Goal: Transaction & Acquisition: Download file/media

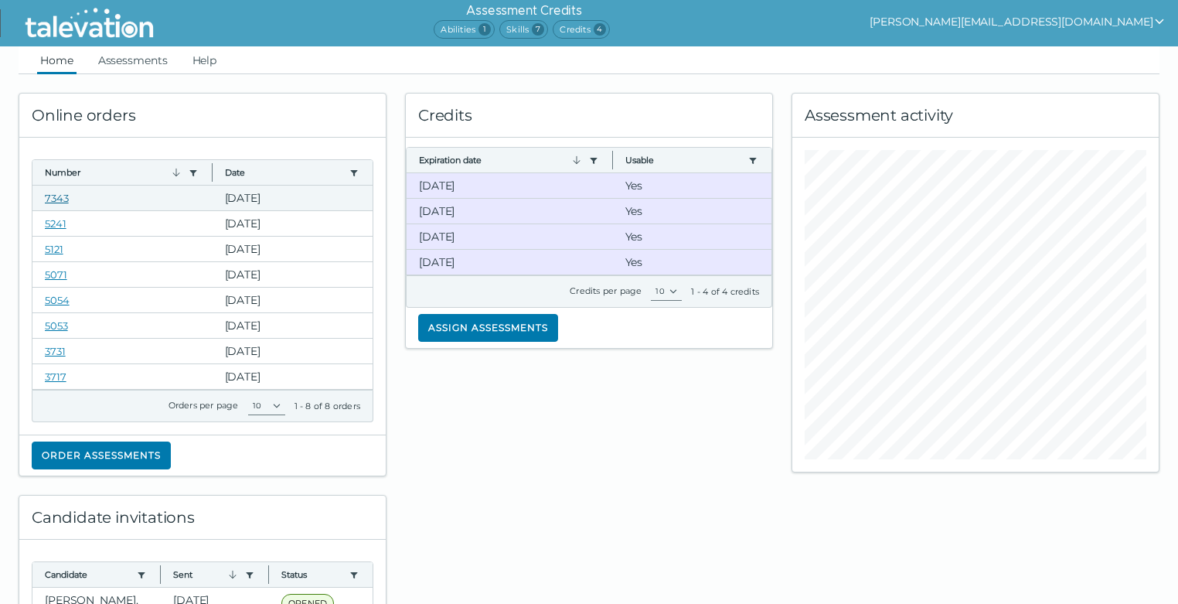
click at [62, 201] on link "7343" at bounding box center [57, 198] width 24 height 12
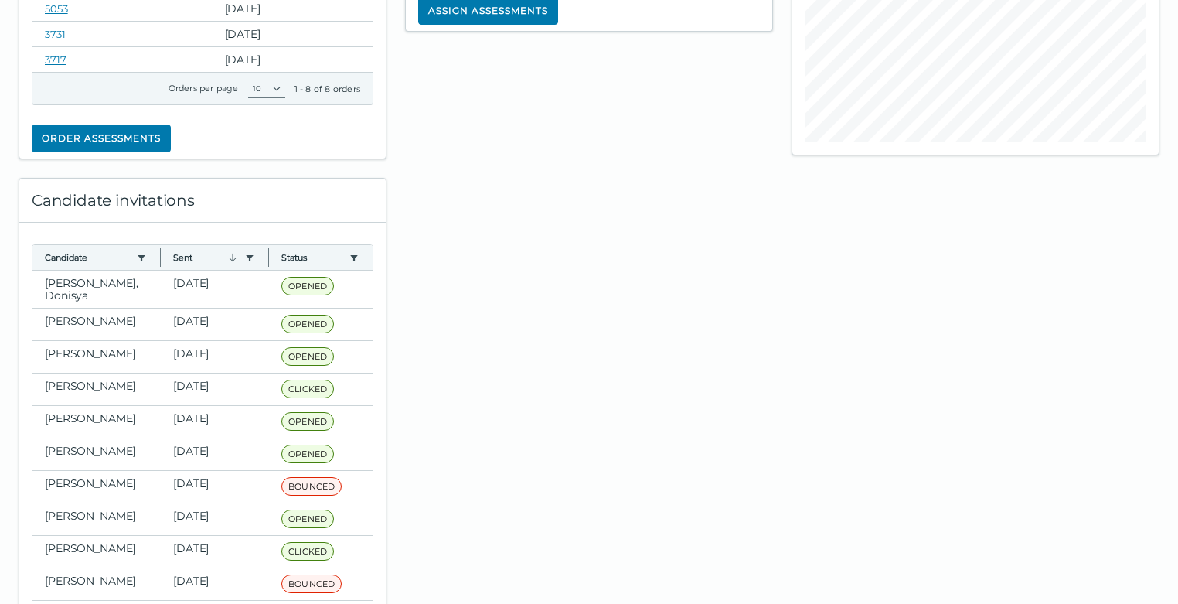
scroll to position [386, 0]
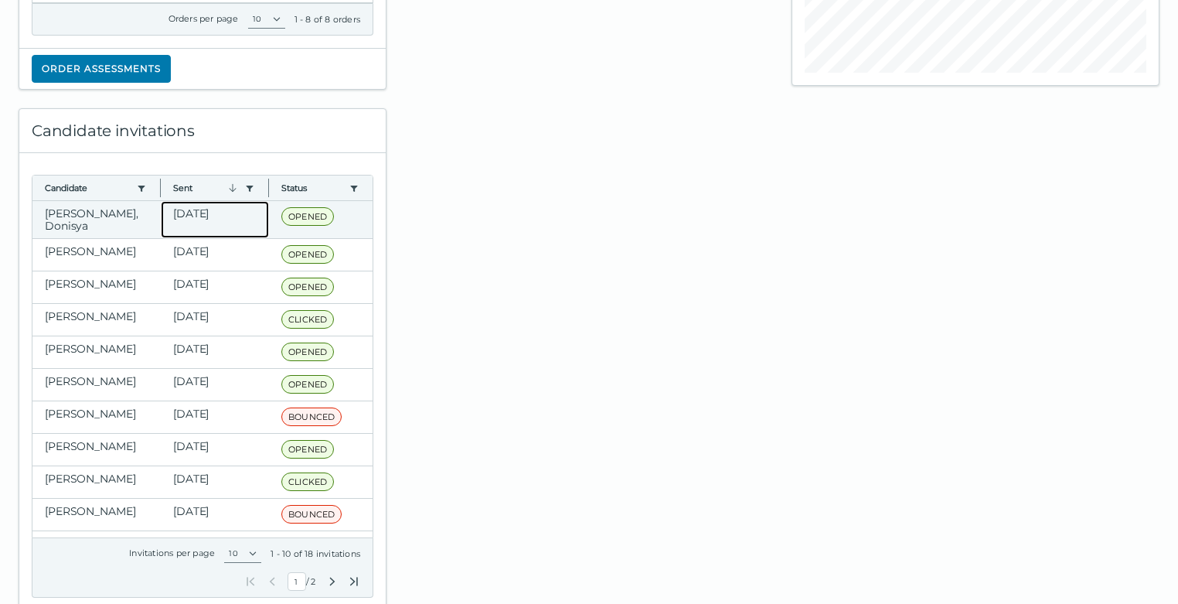
click at [170, 218] on clr-dg-cell "[DATE]" at bounding box center [215, 219] width 108 height 37
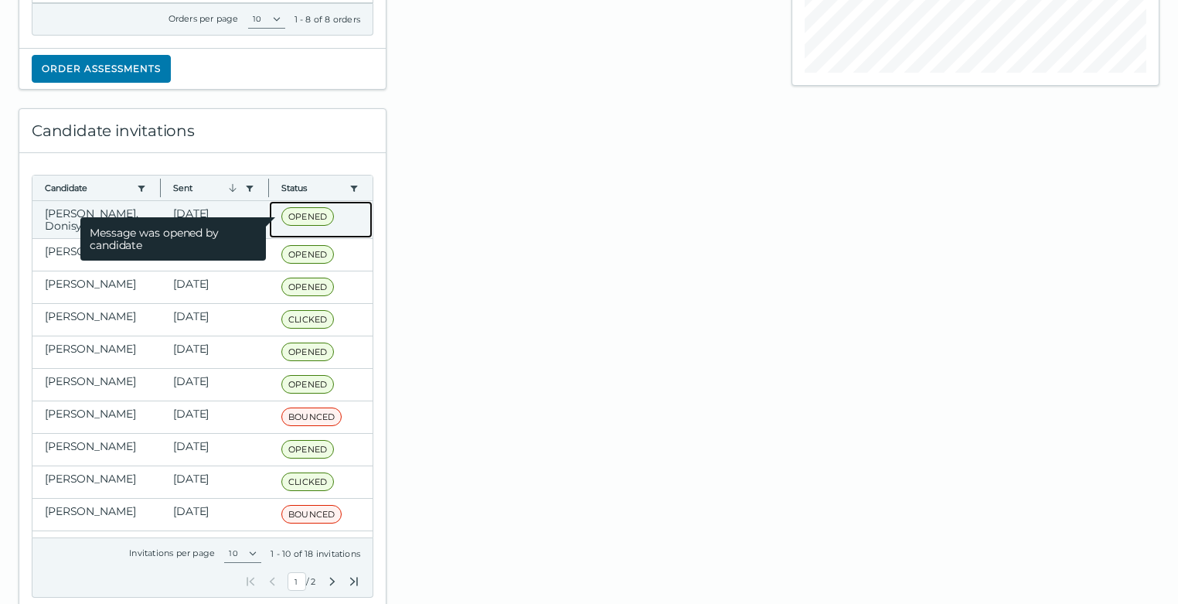
click at [296, 217] on span "OPENED" at bounding box center [307, 216] width 53 height 19
click at [80, 217] on span "Message was opened by candidate" at bounding box center [173, 238] width 186 height 43
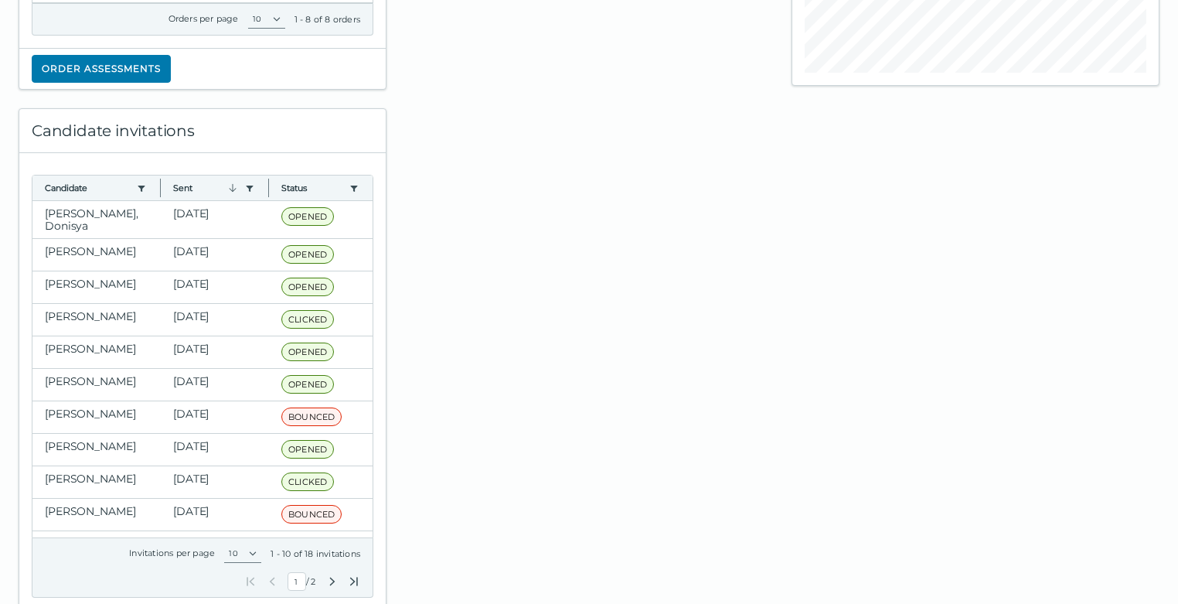
click at [513, 218] on div at bounding box center [589, 350] width 386 height 521
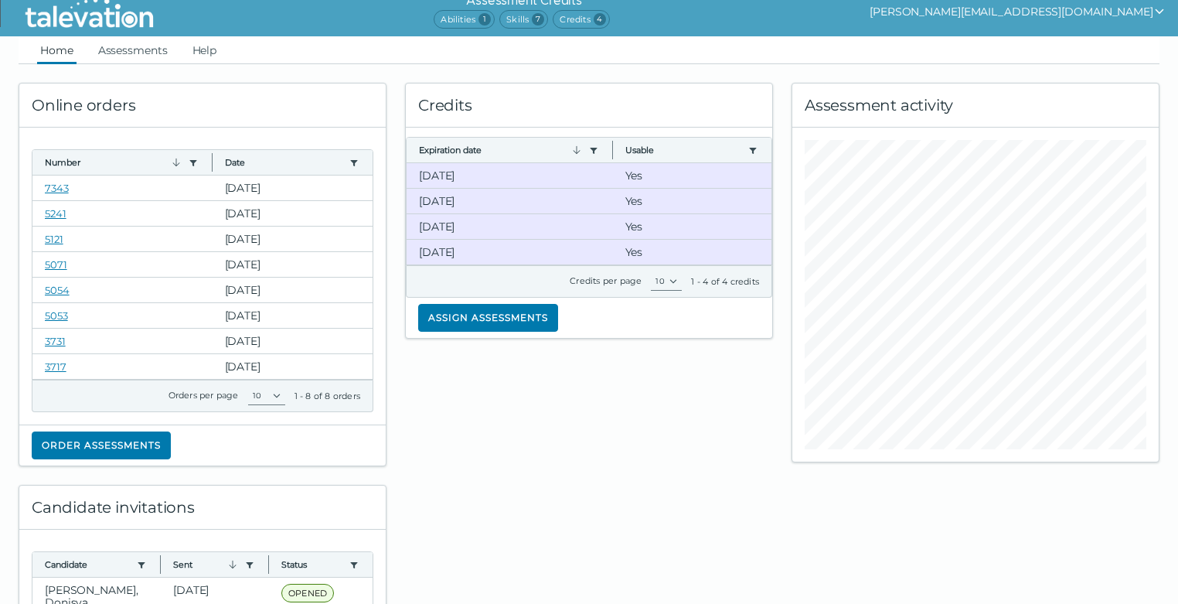
scroll to position [0, 0]
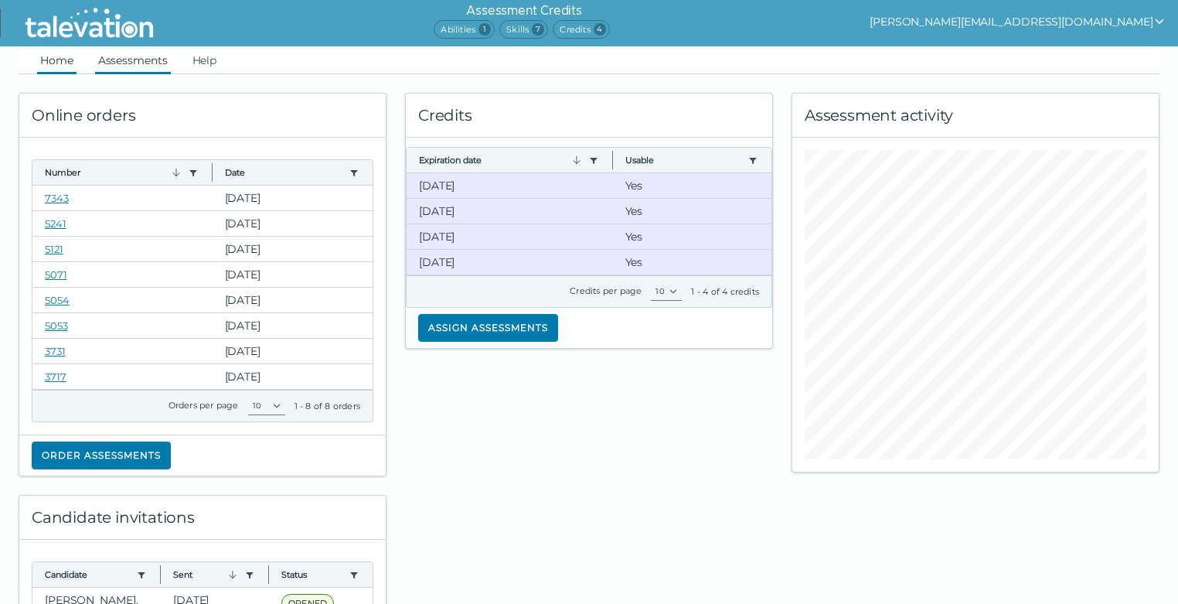
click at [162, 62] on link "Assessments" at bounding box center [133, 60] width 76 height 28
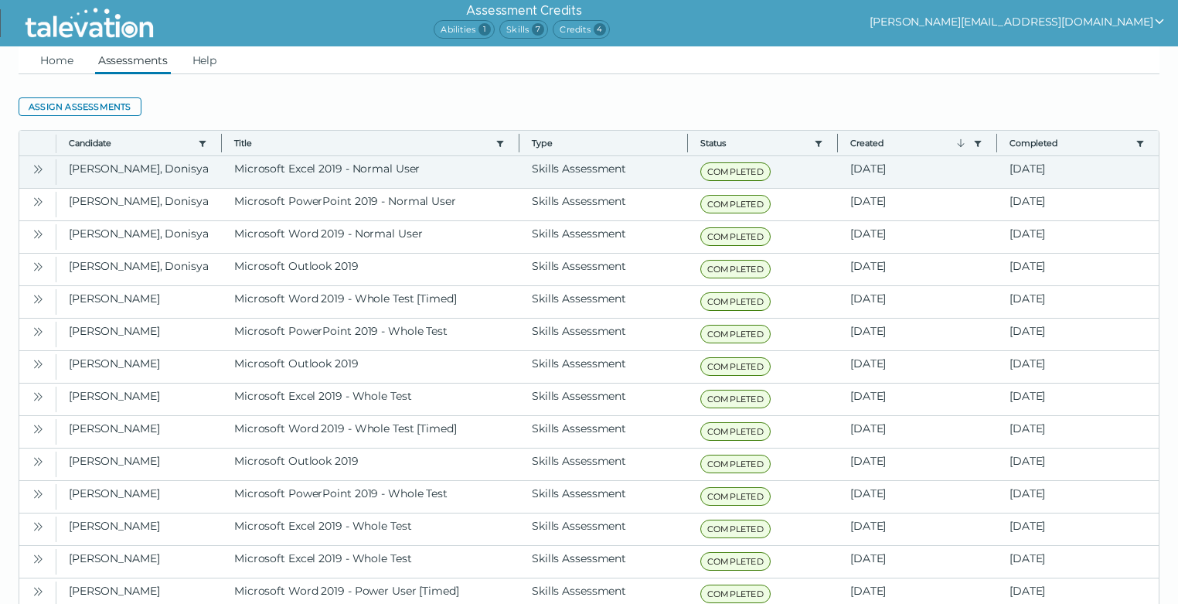
click at [42, 171] on icon "Open" at bounding box center [38, 169] width 12 height 12
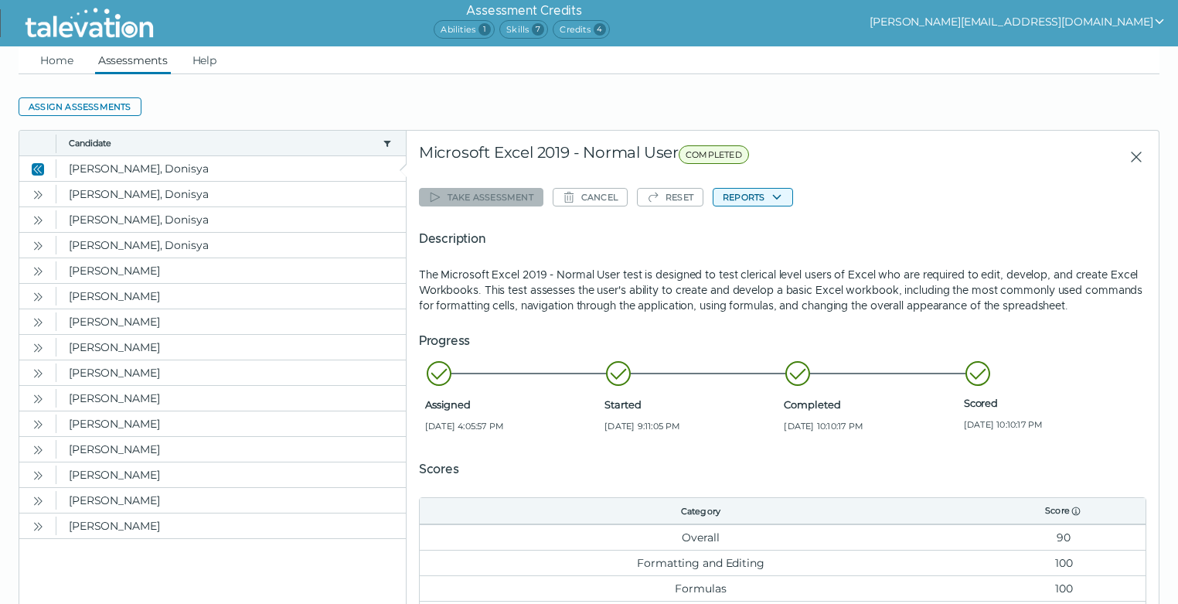
click at [771, 196] on icon "button" at bounding box center [777, 197] width 12 height 12
click at [769, 301] on p "The Microsoft Excel 2019 - Normal User test is designed to test clerical level …" at bounding box center [782, 290] width 727 height 46
click at [770, 208] on div "Take assessment Cancel Reset Reports Description The Microsoft Excel 2019 - Nor…" at bounding box center [782, 430] width 727 height 495
click at [771, 196] on icon "button" at bounding box center [777, 197] width 12 height 12
click at [769, 224] on button "Microsoft Excel 2019 - Normal User" at bounding box center [810, 227] width 194 height 19
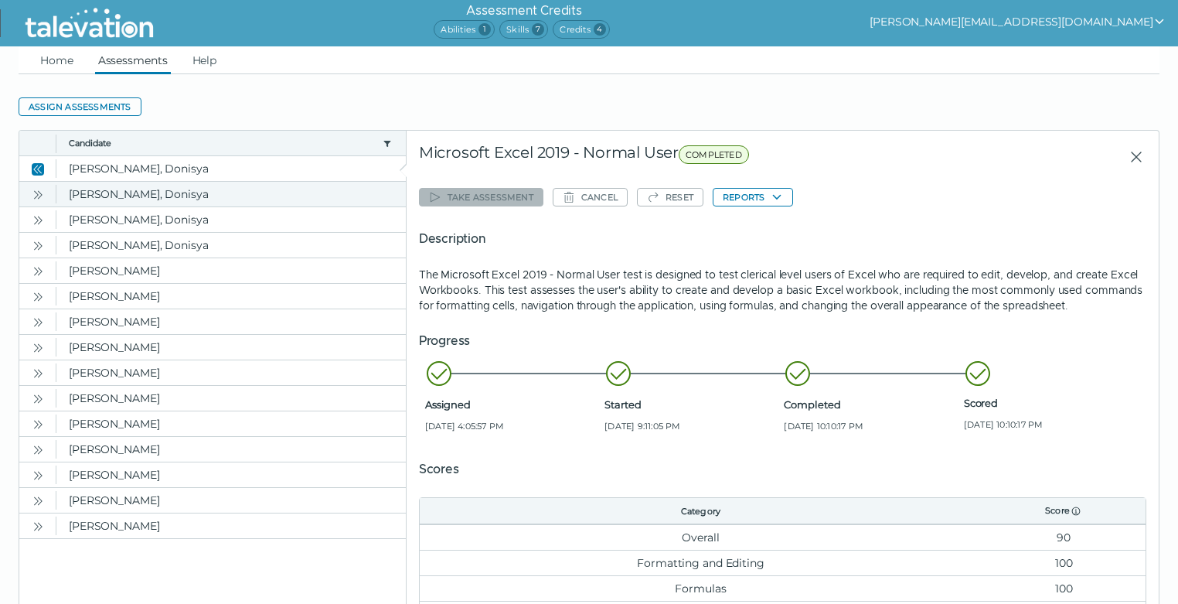
click at [37, 196] on icon "Open" at bounding box center [36, 194] width 5 height 9
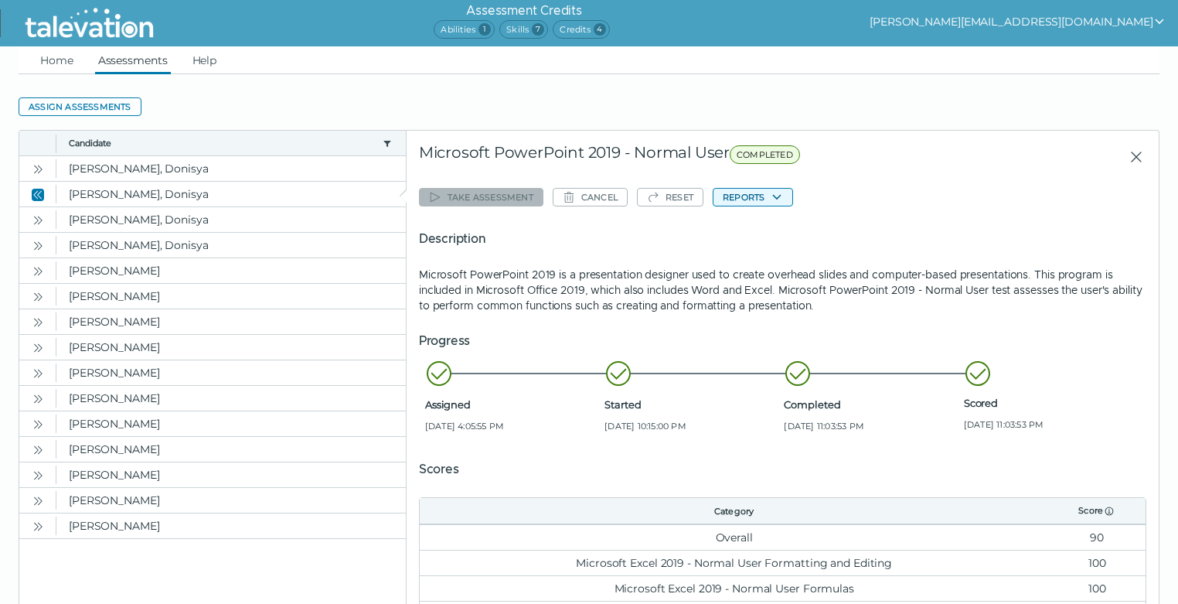
drag, startPoint x: 779, startPoint y: 193, endPoint x: 768, endPoint y: 206, distance: 16.4
click at [779, 194] on icon "button" at bounding box center [777, 197] width 12 height 12
click at [768, 230] on button "Microsoft PowerPoint 2019 - Normal User" at bounding box center [825, 227] width 225 height 19
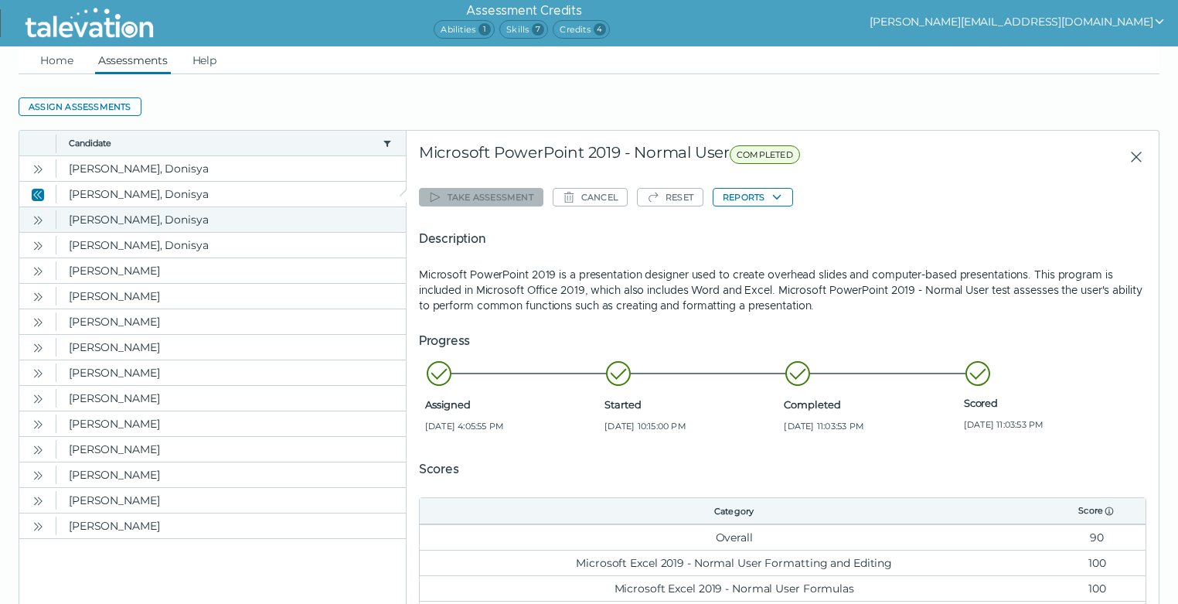
click at [32, 222] on icon "Open" at bounding box center [38, 220] width 12 height 12
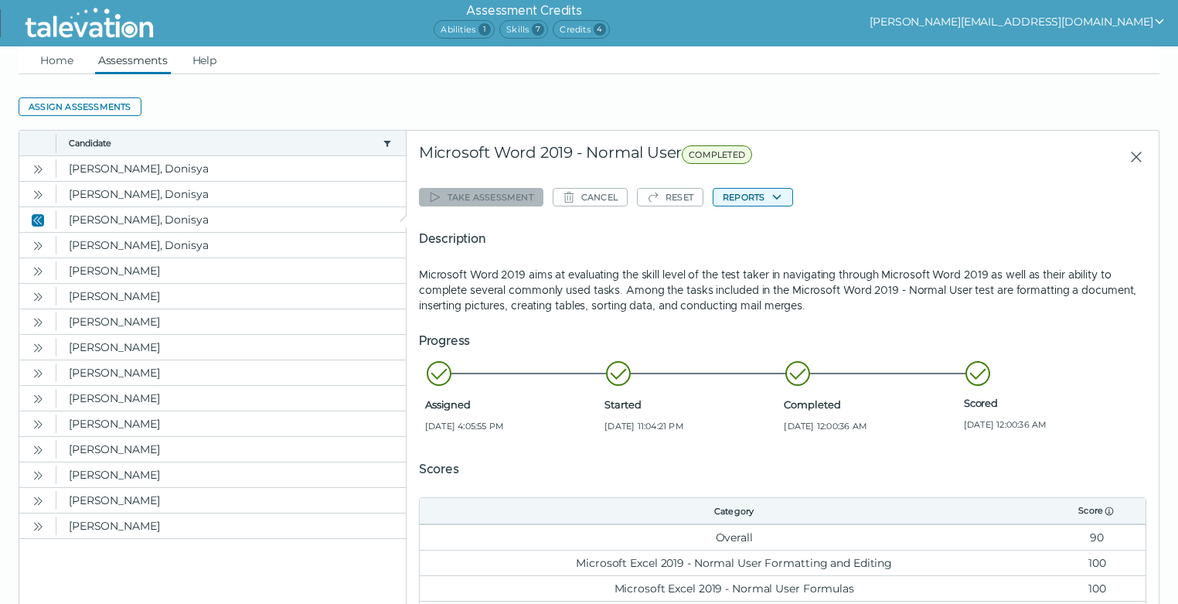
click at [767, 198] on button "Reports" at bounding box center [753, 197] width 80 height 19
click at [764, 232] on button "Microsoft Word 2019 - Normal User" at bounding box center [810, 227] width 194 height 19
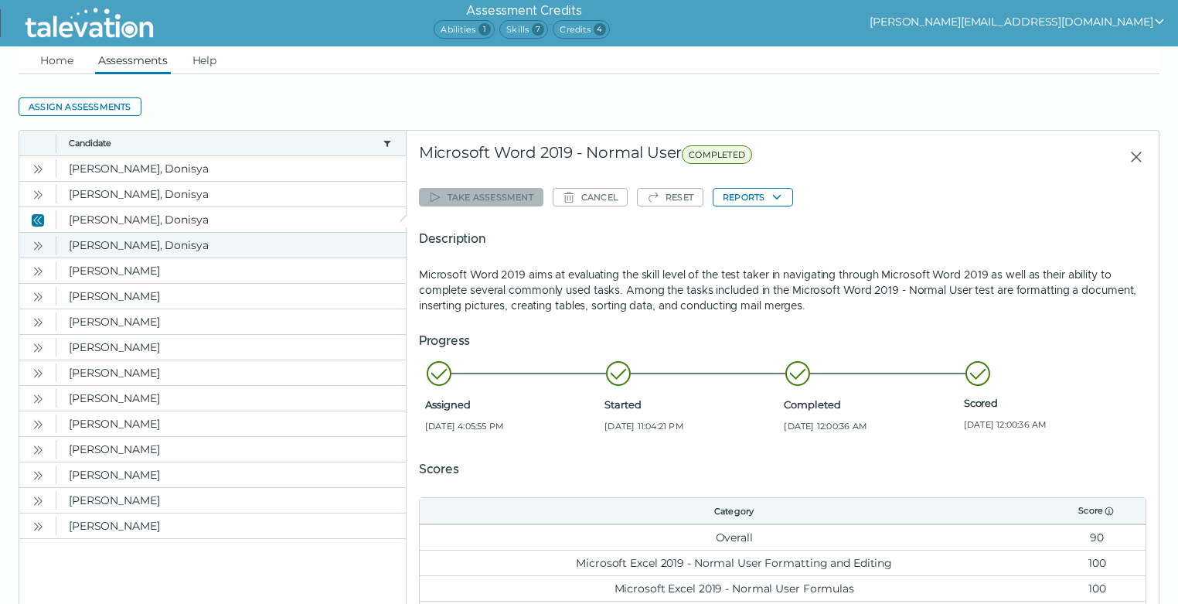
click at [40, 243] on icon "Open" at bounding box center [38, 246] width 12 height 12
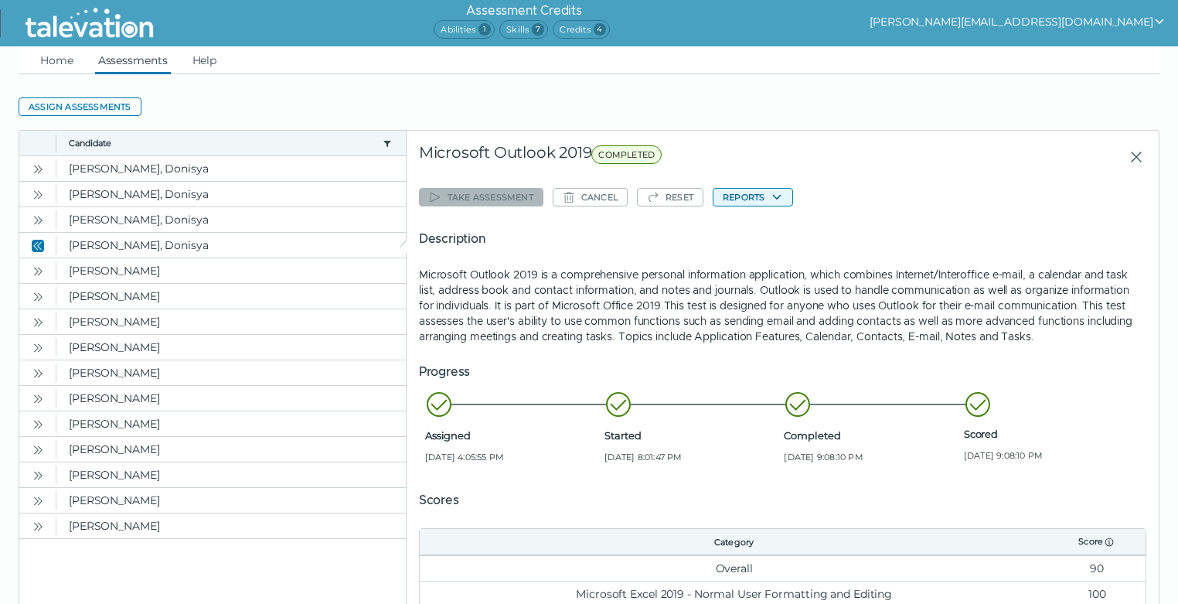
click at [749, 194] on button "Reports" at bounding box center [753, 197] width 80 height 19
click at [758, 225] on button "Microsoft Outlook 2019" at bounding box center [781, 227] width 137 height 19
click at [875, 233] on h5 "Description" at bounding box center [782, 239] width 727 height 19
click at [1139, 20] on button "[PERSON_NAME][EMAIL_ADDRESS][DOMAIN_NAME]" at bounding box center [1018, 21] width 296 height 19
click at [1013, 55] on div "Sign out" at bounding box center [966, 52] width 91 height 19
